Goal: Information Seeking & Learning: Understand process/instructions

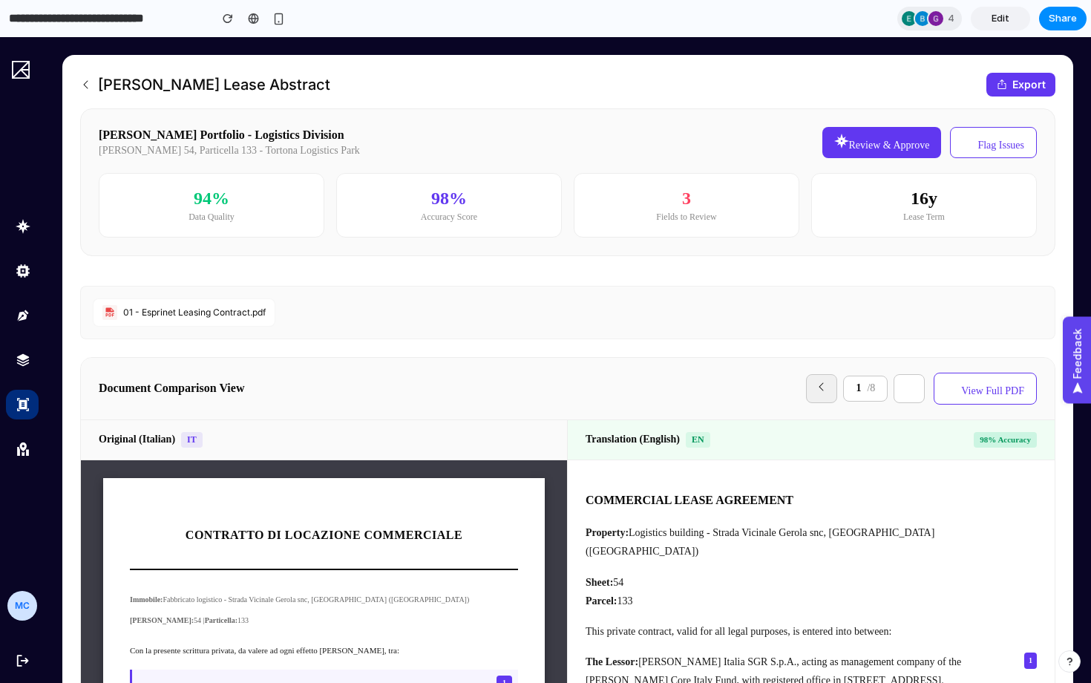
click at [859, 385] on div "1 / 8" at bounding box center [865, 387] width 45 height 25
click at [968, 384] on button "View Full PDF" at bounding box center [984, 387] width 103 height 31
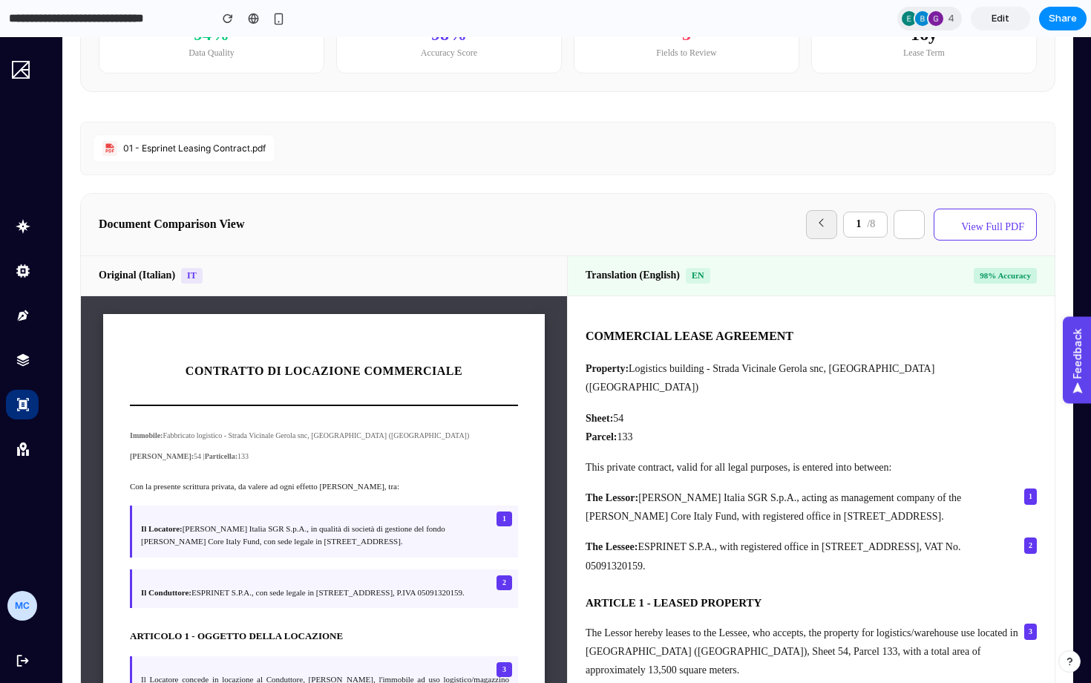
scroll to position [462, 0]
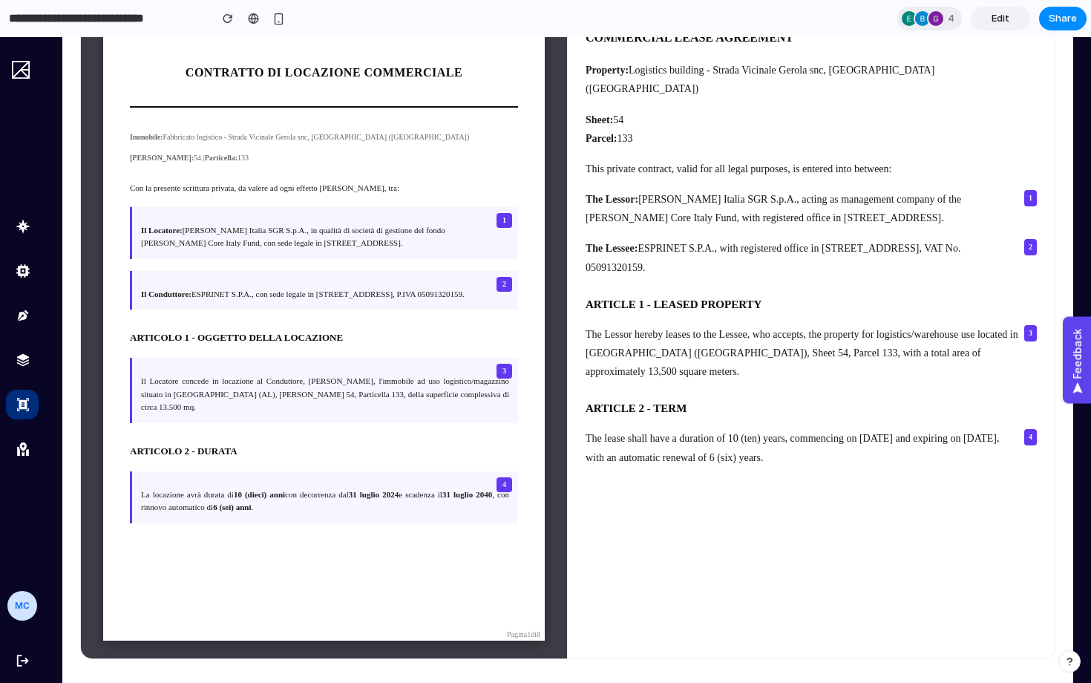
click at [502, 217] on span "1" at bounding box center [504, 220] width 16 height 15
click at [502, 283] on span "2" at bounding box center [504, 284] width 16 height 15
click at [363, 375] on div "3 Il Locatore concede in locazione al Conduttore, [PERSON_NAME], l'immobile ad …" at bounding box center [324, 390] width 388 height 65
click at [363, 398] on p "Il Locatore concede in locazione al Conduttore, [PERSON_NAME], l'immobile ad us…" at bounding box center [325, 394] width 368 height 39
click at [1003, 238] on span "2" at bounding box center [1030, 247] width 14 height 18
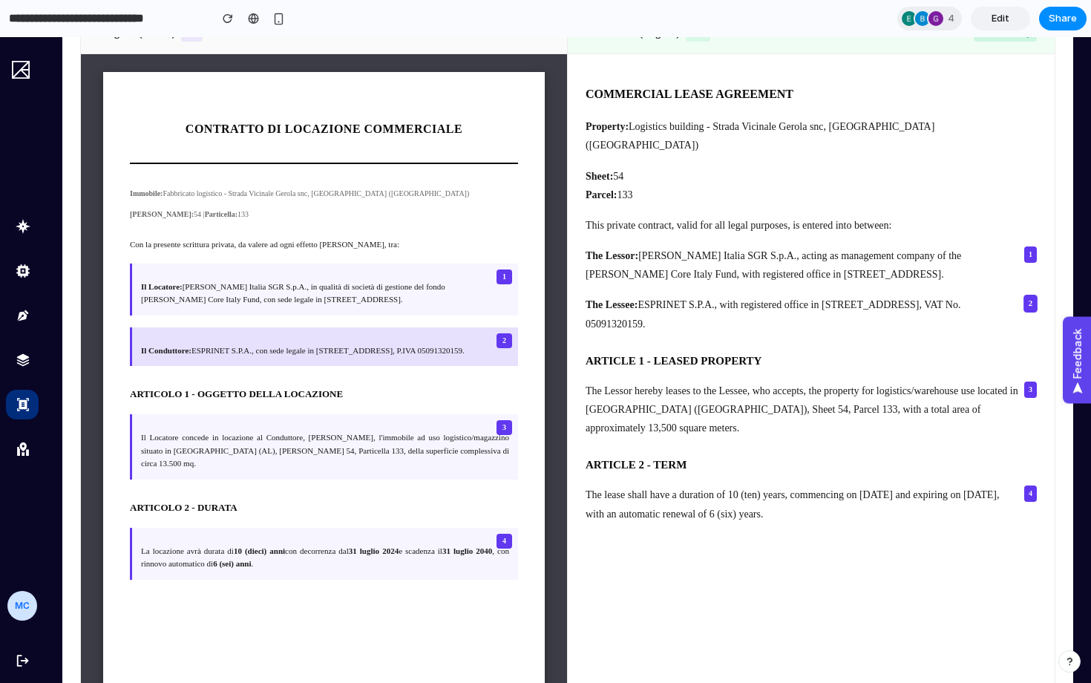
scroll to position [398, 0]
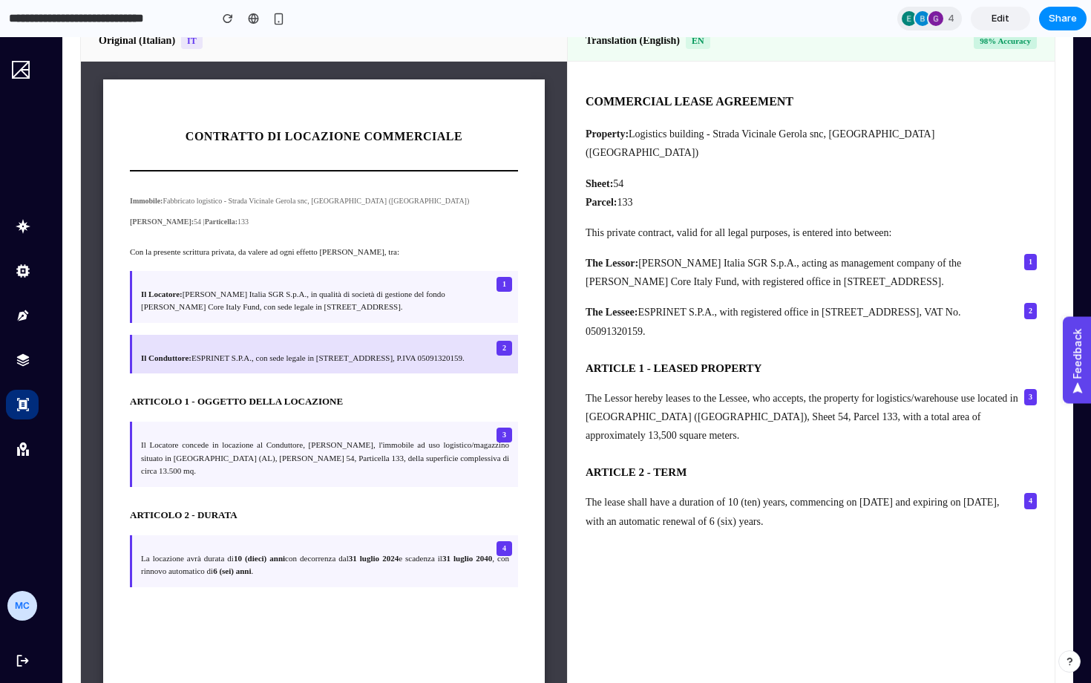
click at [1003, 254] on span "1" at bounding box center [1030, 262] width 13 height 16
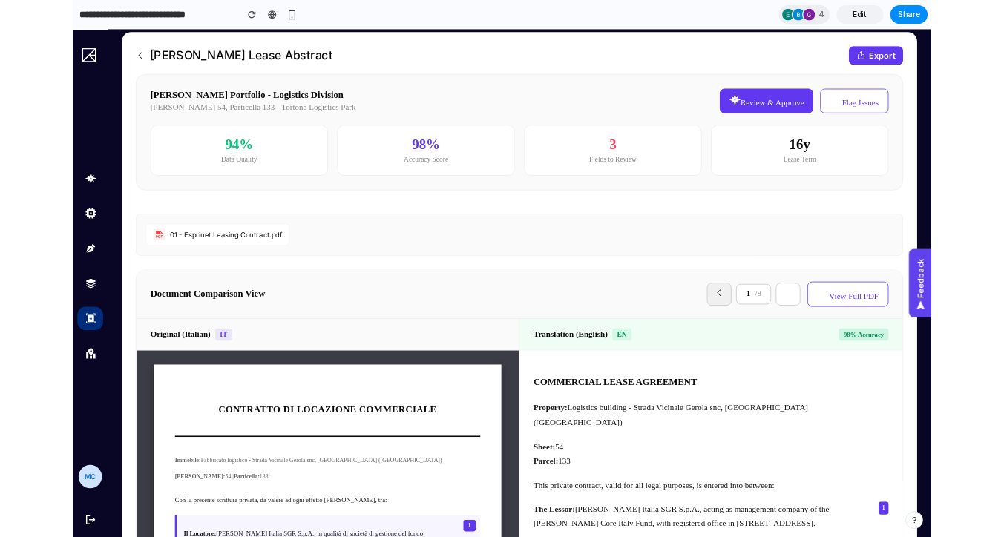
scroll to position [16, 0]
